Goal: Find specific page/section: Find specific page/section

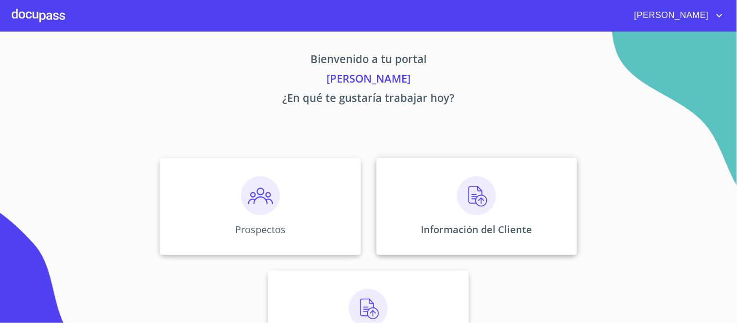
click at [482, 201] on img at bounding box center [476, 195] width 39 height 39
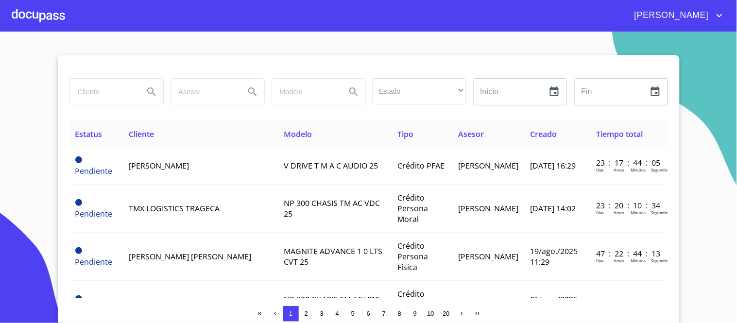
click at [113, 93] on input "search" at bounding box center [103, 92] width 66 height 26
click at [147, 88] on icon "Search" at bounding box center [151, 91] width 8 height 8
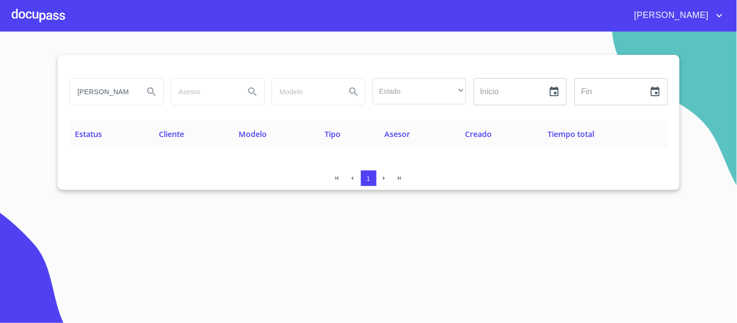
click at [122, 92] on input "[PERSON_NAME]" at bounding box center [103, 92] width 66 height 26
type input "[PERSON_NAME]"
click at [152, 88] on icon "Search" at bounding box center [151, 91] width 8 height 8
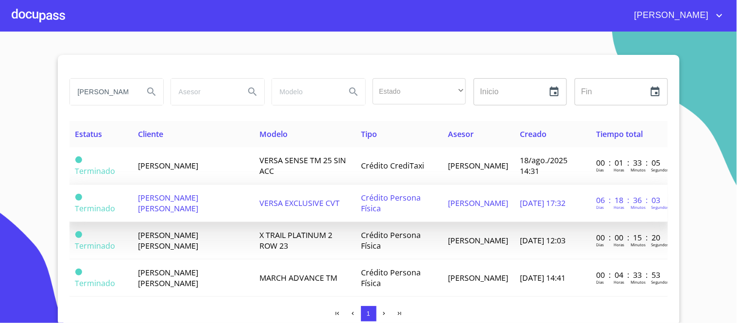
click at [316, 202] on span "VERSA EXCLUSIVE CVT" at bounding box center [299, 203] width 80 height 11
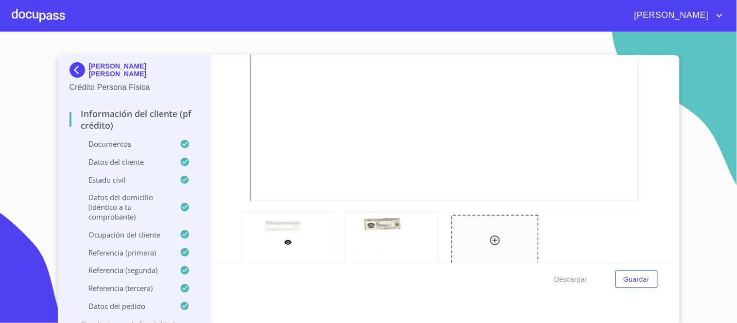
scroll to position [323, 0]
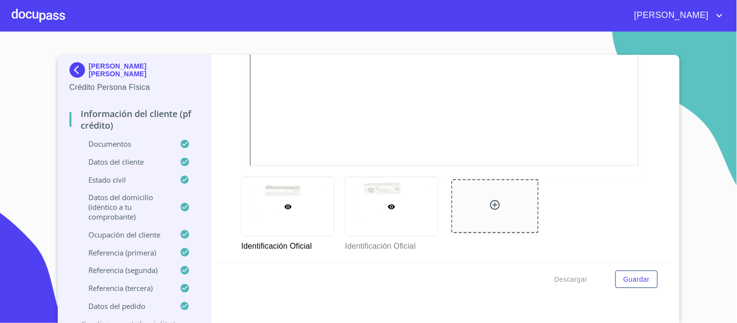
click at [368, 192] on div at bounding box center [391, 206] width 92 height 59
